Goal: Information Seeking & Learning: Learn about a topic

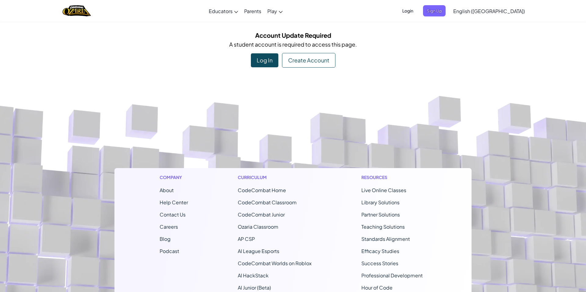
click at [216, 117] on footer "Company About Help Center Contact Us Careers Blog Podcast Curriculum CodeCombat…" at bounding box center [293, 242] width 586 height 330
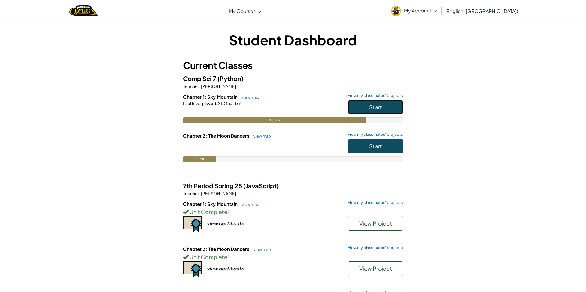
click at [377, 110] on span "Start" at bounding box center [375, 107] width 13 height 7
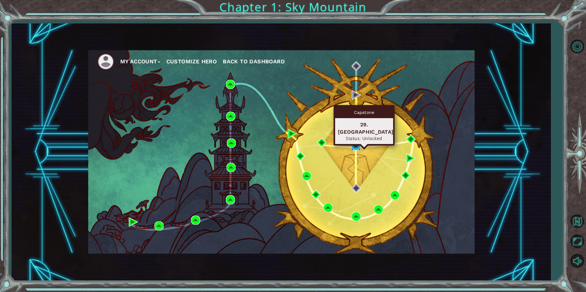
click at [355, 145] on img at bounding box center [355, 146] width 9 height 9
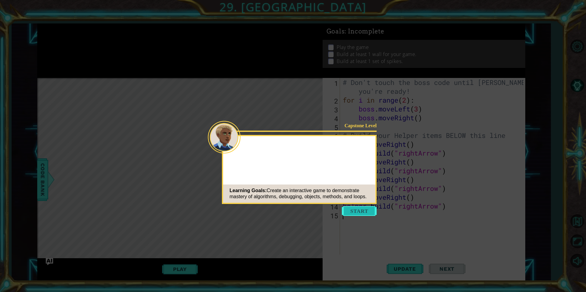
click at [360, 213] on button "Start" at bounding box center [359, 211] width 35 height 10
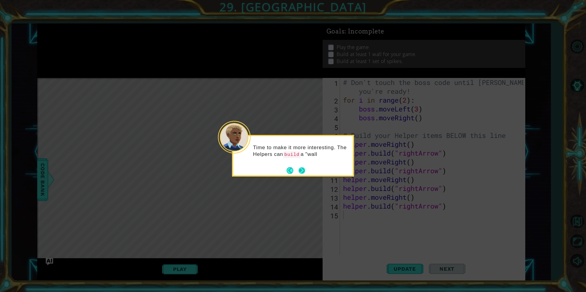
click at [298, 171] on button "Next" at bounding box center [301, 170] width 7 height 7
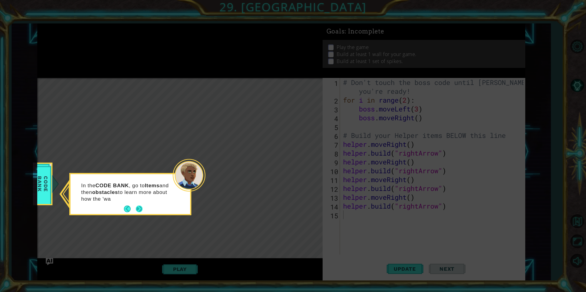
click at [137, 210] on button "Next" at bounding box center [139, 209] width 7 height 7
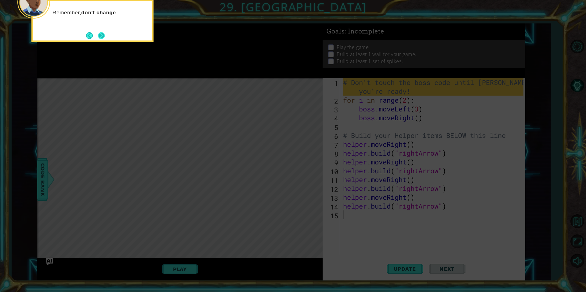
click at [101, 38] on button "Next" at bounding box center [101, 35] width 7 height 7
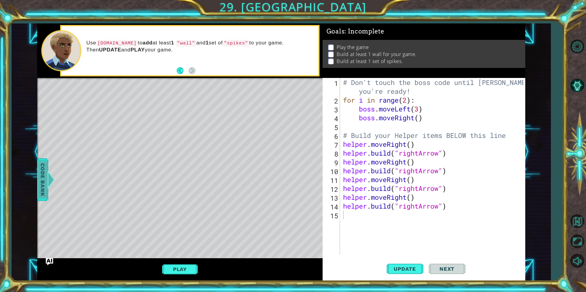
click at [41, 183] on span "Code Bank" at bounding box center [43, 179] width 10 height 37
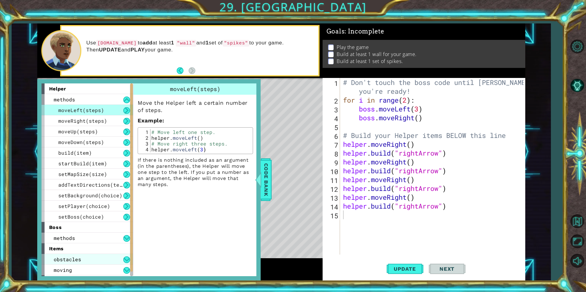
click at [86, 263] on div "obstacles" at bounding box center [86, 259] width 91 height 11
click at [92, 266] on div "wall" at bounding box center [86, 270] width 91 height 11
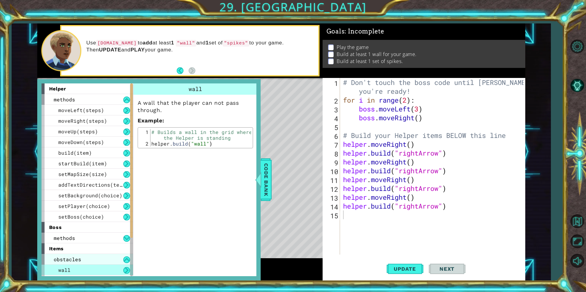
click at [96, 257] on div "obstacles" at bounding box center [86, 259] width 91 height 11
click at [313, 127] on div "Level Map" at bounding box center [178, 168] width 282 height 180
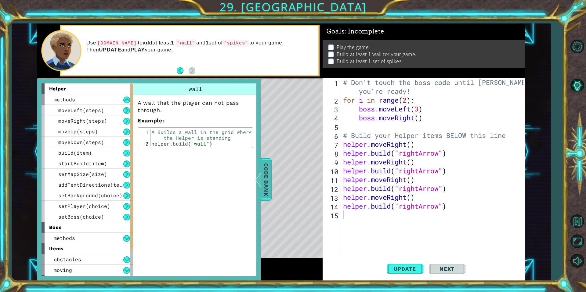
click at [261, 180] on div at bounding box center [258, 180] width 8 height 18
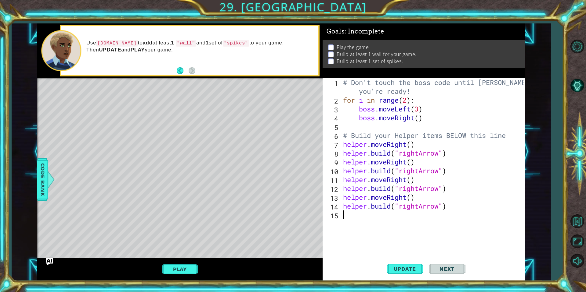
click at [357, 216] on div "# Don't touch the boss code until [PERSON_NAME] says you're ready! for i in ran…" at bounding box center [434, 179] width 185 height 203
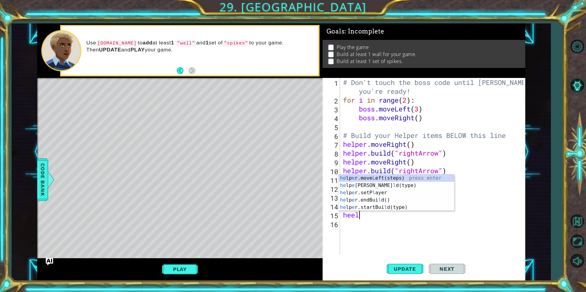
scroll to position [0, 1]
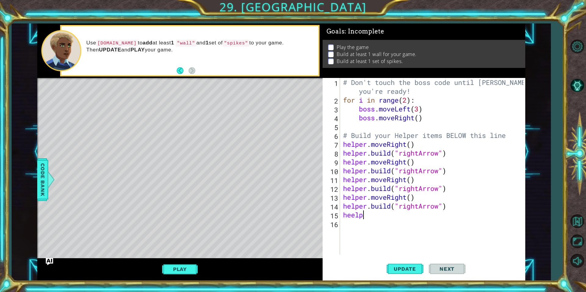
drag, startPoint x: 396, startPoint y: 84, endPoint x: 368, endPoint y: 216, distance: 135.7
click at [368, 216] on div "# Don't touch the boss code until [PERSON_NAME] says you're ready! for i in ran…" at bounding box center [434, 179] width 185 height 203
click at [351, 217] on div "# Don't touch the boss code until [PERSON_NAME] says you're ready! for i in ran…" at bounding box center [434, 179] width 185 height 203
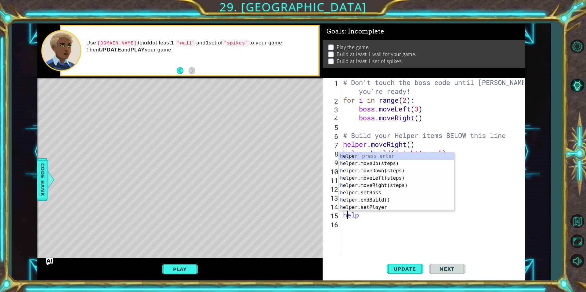
click at [369, 217] on div "# Don't touch the boss code until [PERSON_NAME] says you're ready! for i in ran…" at bounding box center [434, 179] width 185 height 203
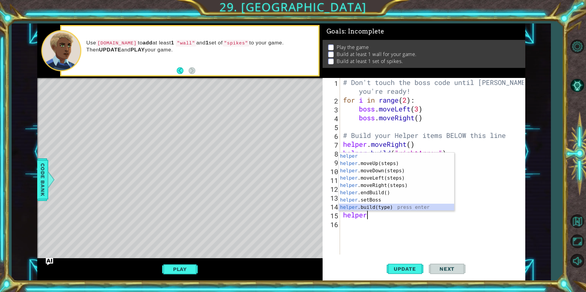
click at [396, 205] on div "helper press enter helper .moveUp(steps) press enter helper .moveDown(steps) pr…" at bounding box center [396, 189] width 115 height 73
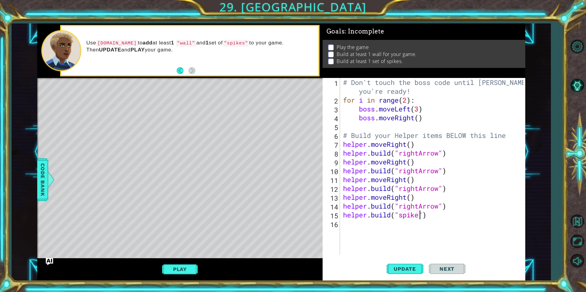
scroll to position [0, 4]
type textarea "[DOMAIN_NAME]("spikes")"
click at [410, 266] on span "Update" at bounding box center [404, 269] width 34 height 6
click at [443, 217] on div "# Don't touch the boss code until [PERSON_NAME] says you're ready! for i in ran…" at bounding box center [434, 179] width 185 height 203
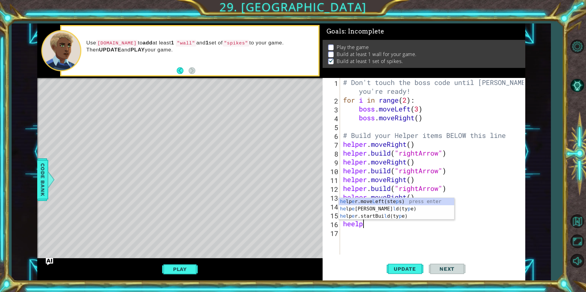
scroll to position [0, 0]
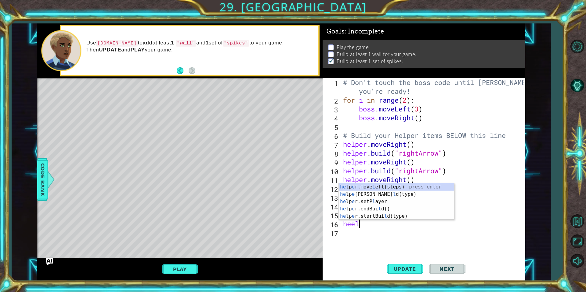
type textarea "hee"
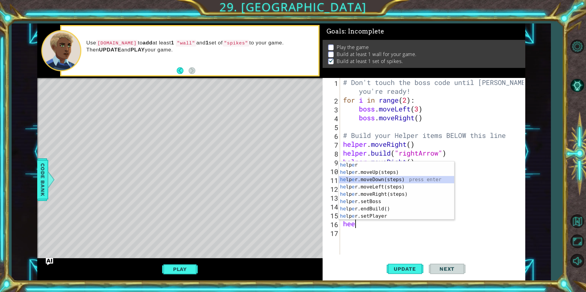
click at [383, 181] on div "he lp e r press enter he lp e r.moveUp(steps) press enter he lp e r.moveDown(st…" at bounding box center [396, 198] width 115 height 73
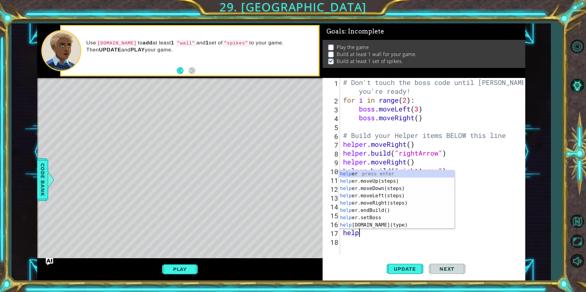
scroll to position [0, 1]
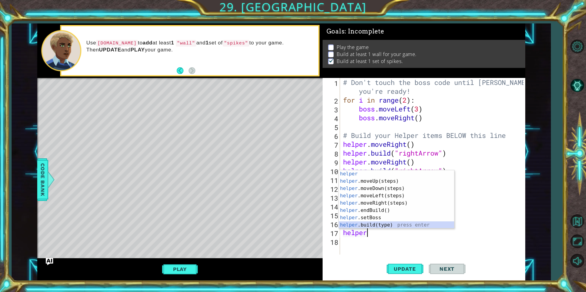
click at [383, 225] on div "helper press enter helper .moveUp(steps) press enter helper .moveDown(steps) pr…" at bounding box center [396, 206] width 115 height 73
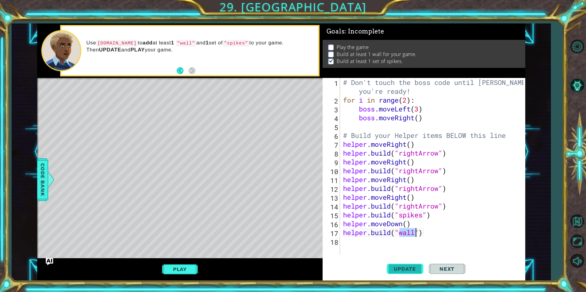
click at [403, 267] on span "Update" at bounding box center [404, 269] width 34 height 6
click at [185, 267] on button "Play" at bounding box center [180, 270] width 36 height 12
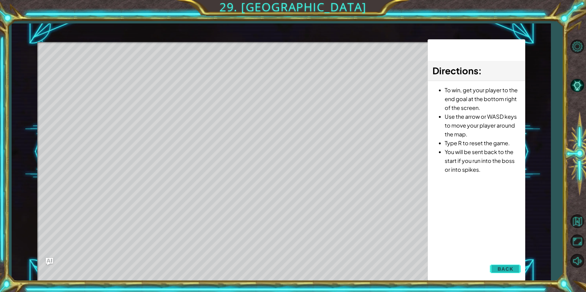
click at [505, 268] on span "Back" at bounding box center [505, 269] width 16 height 6
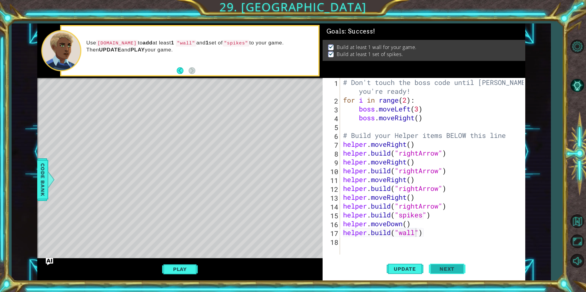
click at [449, 266] on button "Next" at bounding box center [446, 270] width 37 height 20
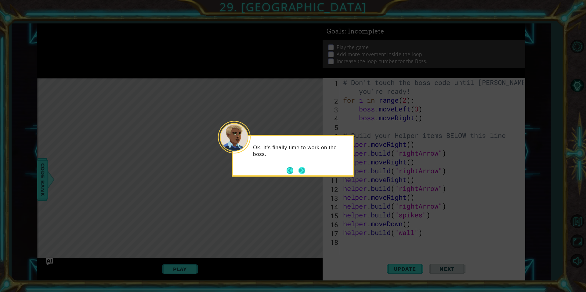
click at [302, 170] on button "Next" at bounding box center [301, 170] width 7 height 7
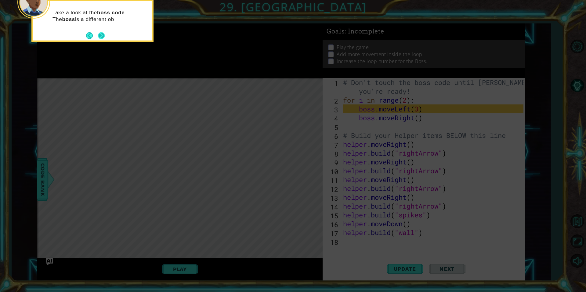
click at [100, 35] on button "Next" at bounding box center [101, 35] width 7 height 7
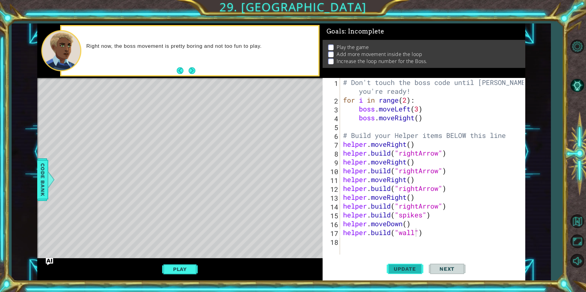
click at [409, 266] on button "Update" at bounding box center [404, 269] width 37 height 20
click at [182, 272] on button "Play" at bounding box center [180, 270] width 36 height 12
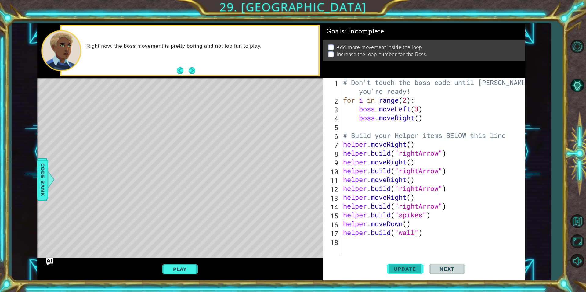
click at [418, 271] on span "Update" at bounding box center [404, 269] width 34 height 6
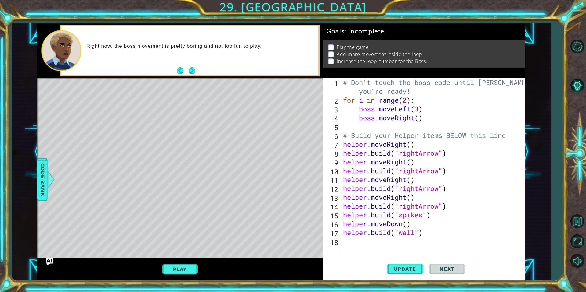
click at [408, 102] on div "# Don't touch the boss code until [PERSON_NAME] says you're ready! for i in ran…" at bounding box center [434, 179] width 185 height 203
click at [396, 270] on span "Update" at bounding box center [404, 269] width 34 height 6
click at [422, 118] on div "# Don't touch the boss code until [PERSON_NAME] says you're ready! for i in ran…" at bounding box center [434, 179] width 185 height 203
click at [420, 119] on div "# Don't touch the boss code until [PERSON_NAME] says you're ready! for i in ran…" at bounding box center [434, 179] width 185 height 203
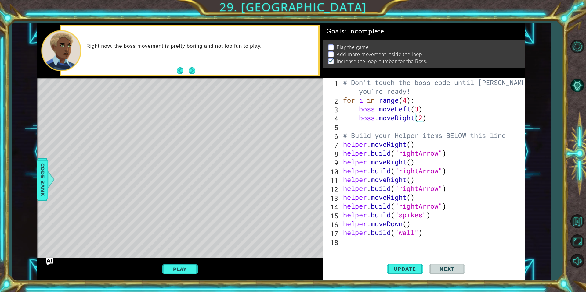
scroll to position [0, 3]
type textarea "boss.moveRight(2)"
click at [398, 271] on span "Update" at bounding box center [404, 269] width 34 height 6
click at [184, 266] on button "Play" at bounding box center [180, 270] width 36 height 12
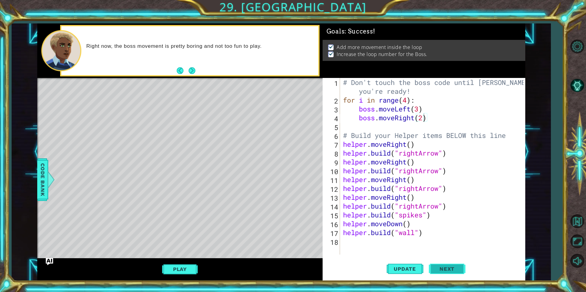
click at [460, 270] on span "Next" at bounding box center [446, 270] width 27 height 6
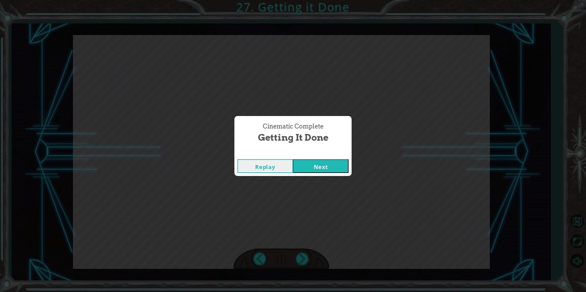
click at [338, 173] on div "Replay Next" at bounding box center [292, 166] width 117 height 20
click at [339, 168] on button "Next" at bounding box center [321, 166] width 56 height 14
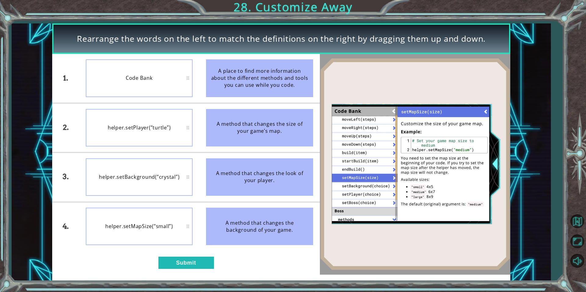
click at [181, 273] on div "1. 2. 3. 4. Code Bank helper.setPlayer(“turtle”) helper.setBackground(“crystal”…" at bounding box center [185, 164] width 267 height 221
click at [181, 268] on button "Submit" at bounding box center [186, 263] width 56 height 12
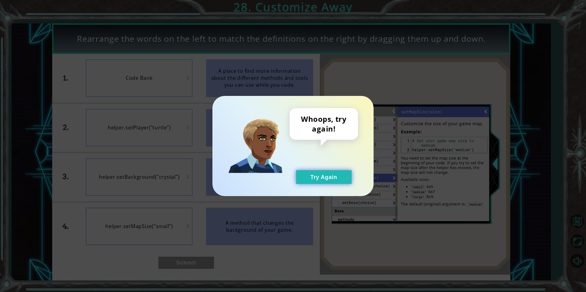
click at [316, 179] on button "Try Again" at bounding box center [324, 177] width 56 height 14
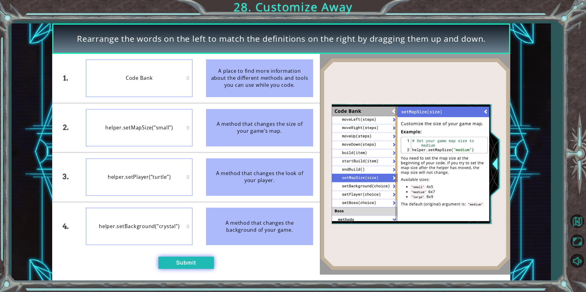
click at [176, 260] on button "Submit" at bounding box center [186, 263] width 56 height 12
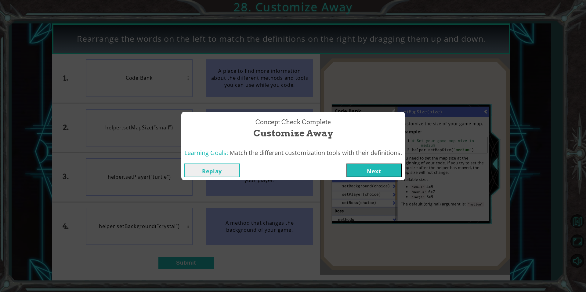
click at [373, 166] on button "Next" at bounding box center [374, 171] width 56 height 14
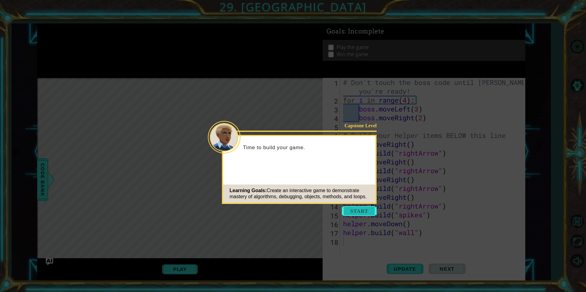
click at [363, 210] on button "Start" at bounding box center [359, 211] width 35 height 10
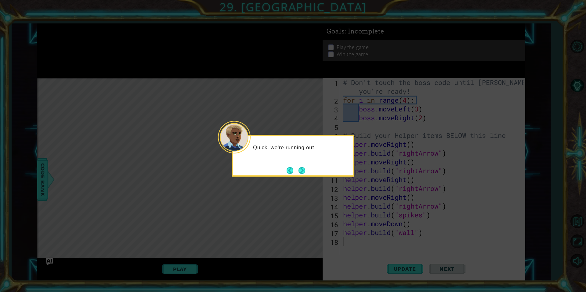
click at [299, 171] on button "Next" at bounding box center [301, 170] width 7 height 7
click at [299, 184] on icon at bounding box center [293, 146] width 586 height 292
click at [295, 176] on div "The last step is to customize your game so it's more fun to play." at bounding box center [293, 156] width 122 height 42
click at [296, 174] on footer at bounding box center [295, 170] width 19 height 9
click at [299, 172] on button "Next" at bounding box center [301, 170] width 7 height 7
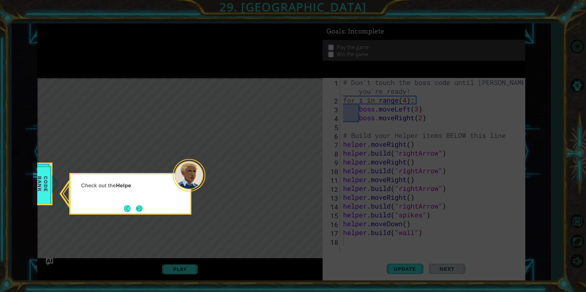
click at [142, 212] on button "Next" at bounding box center [139, 209] width 7 height 7
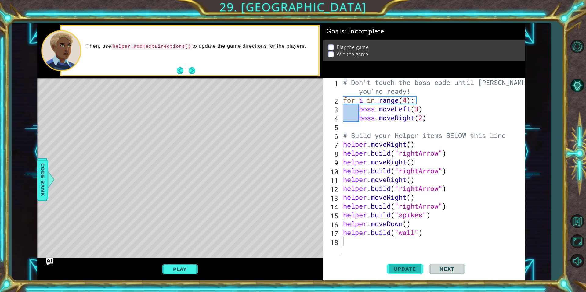
click at [414, 267] on span "Update" at bounding box center [404, 269] width 34 height 6
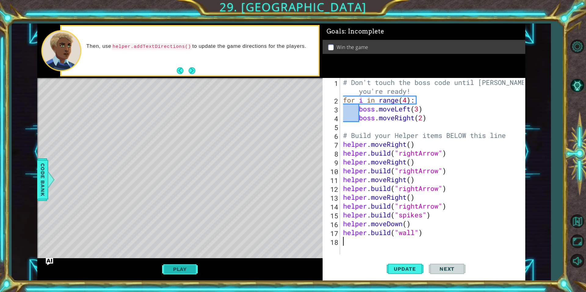
click at [188, 270] on button "Play" at bounding box center [180, 270] width 36 height 12
click at [454, 272] on button "Next" at bounding box center [446, 269] width 37 height 20
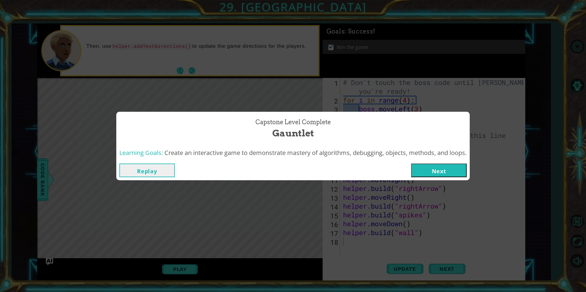
click at [444, 177] on button "Next" at bounding box center [439, 171] width 56 height 14
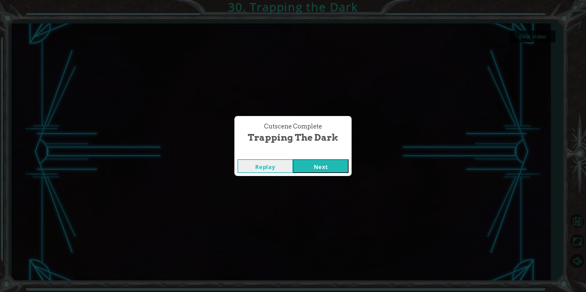
click at [327, 163] on button "Next" at bounding box center [321, 166] width 56 height 14
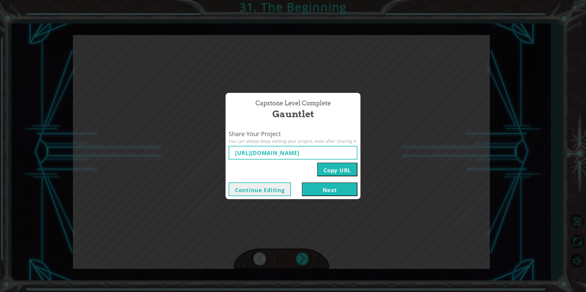
type input "[URL][DOMAIN_NAME]"
click at [316, 189] on button "Next" at bounding box center [330, 190] width 56 height 14
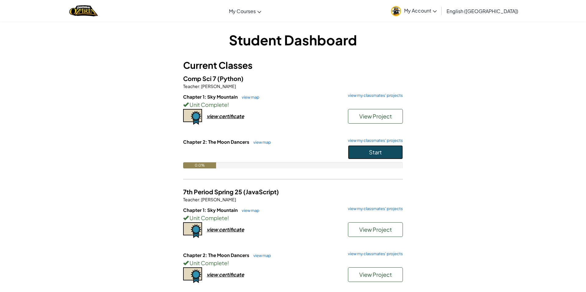
click at [376, 147] on button "Start" at bounding box center [375, 152] width 55 height 14
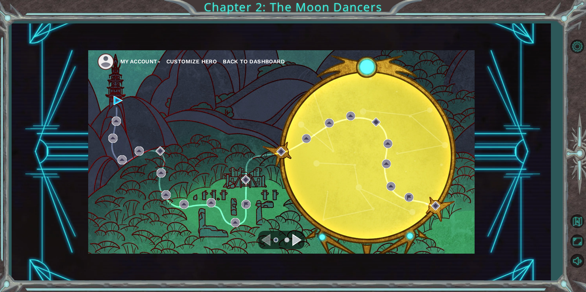
click at [295, 243] on div "Navigate to the next page" at bounding box center [296, 240] width 9 height 12
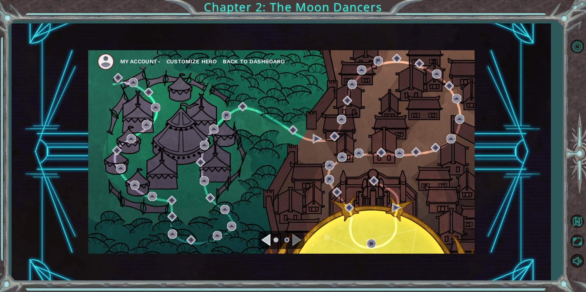
click at [268, 241] on div "Navigate to the previous page" at bounding box center [265, 240] width 9 height 12
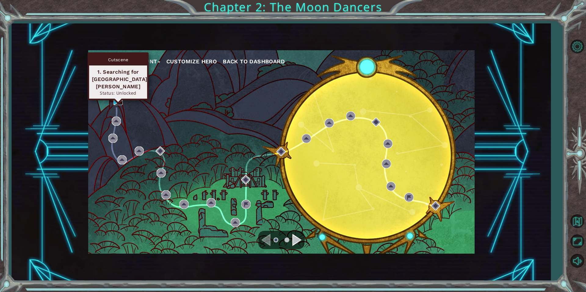
click at [117, 100] on img at bounding box center [117, 100] width 9 height 9
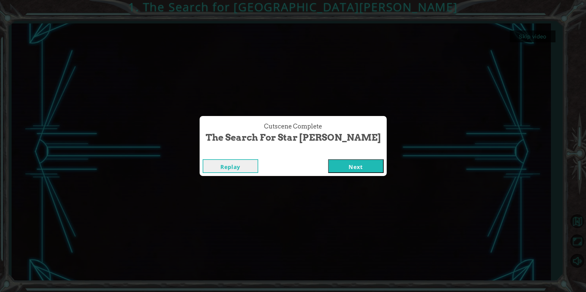
click at [349, 175] on div "Replay Next" at bounding box center [292, 166] width 187 height 20
click at [349, 171] on button "Next" at bounding box center [356, 166] width 56 height 14
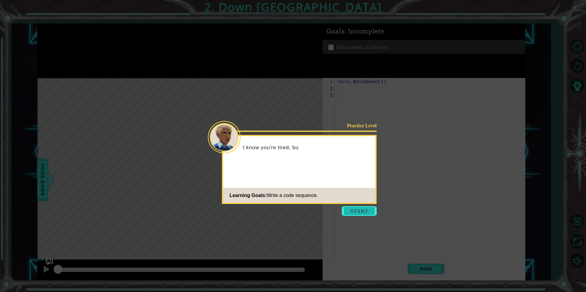
click at [357, 208] on button "Start" at bounding box center [359, 211] width 35 height 10
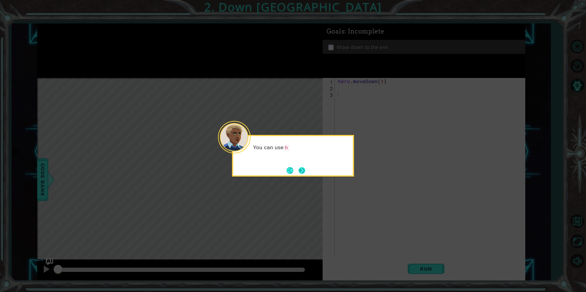
click at [300, 174] on button "Next" at bounding box center [301, 170] width 7 height 7
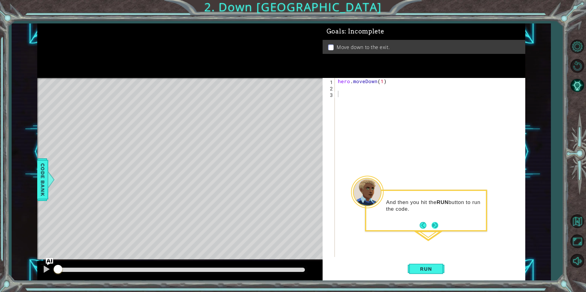
click at [435, 229] on footer at bounding box center [428, 225] width 19 height 9
click at [434, 228] on button "Next" at bounding box center [434, 225] width 7 height 7
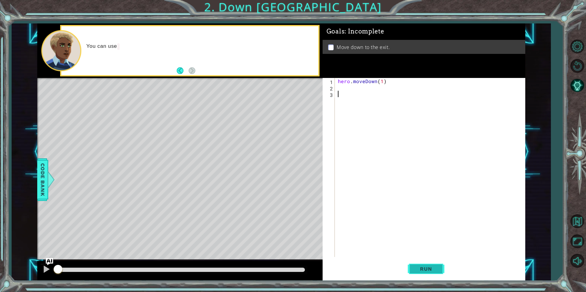
click at [431, 268] on span "Run" at bounding box center [426, 269] width 24 height 6
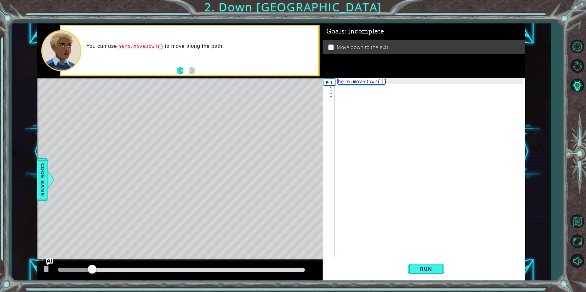
click at [380, 82] on div "hero . moveDown ( 1 )" at bounding box center [431, 174] width 190 height 192
type textarea "hero.moveDown(2)"
click at [430, 269] on span "Run" at bounding box center [426, 269] width 24 height 6
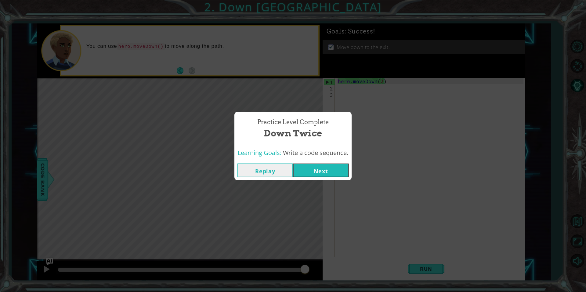
click at [330, 172] on button "Next" at bounding box center [321, 171] width 56 height 14
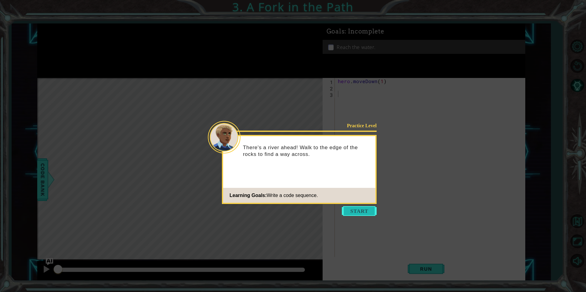
click at [368, 211] on button "Start" at bounding box center [359, 211] width 35 height 10
